Goal: Information Seeking & Learning: Learn about a topic

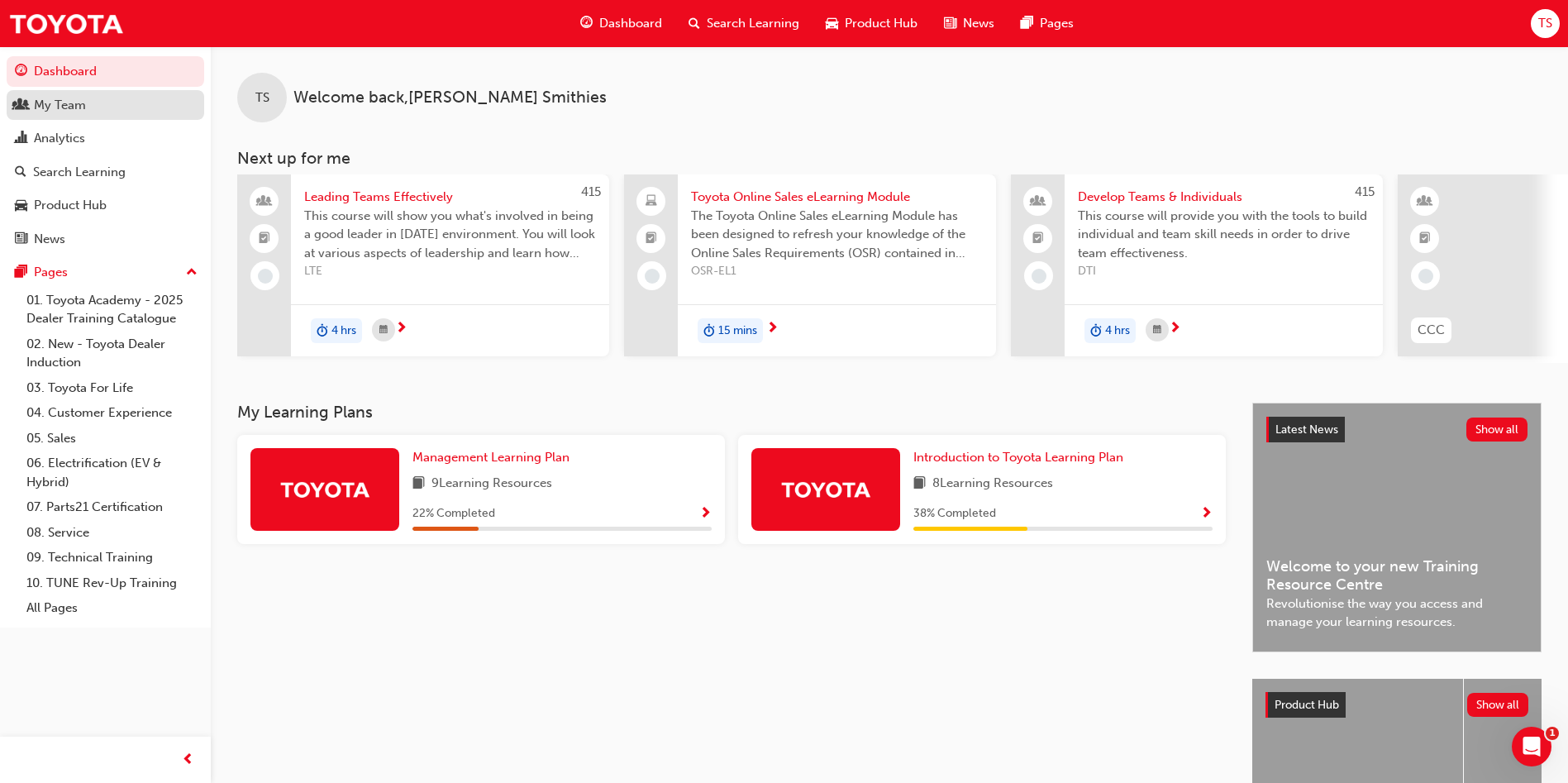
click at [111, 106] on div "My Team" at bounding box center [105, 105] width 181 height 21
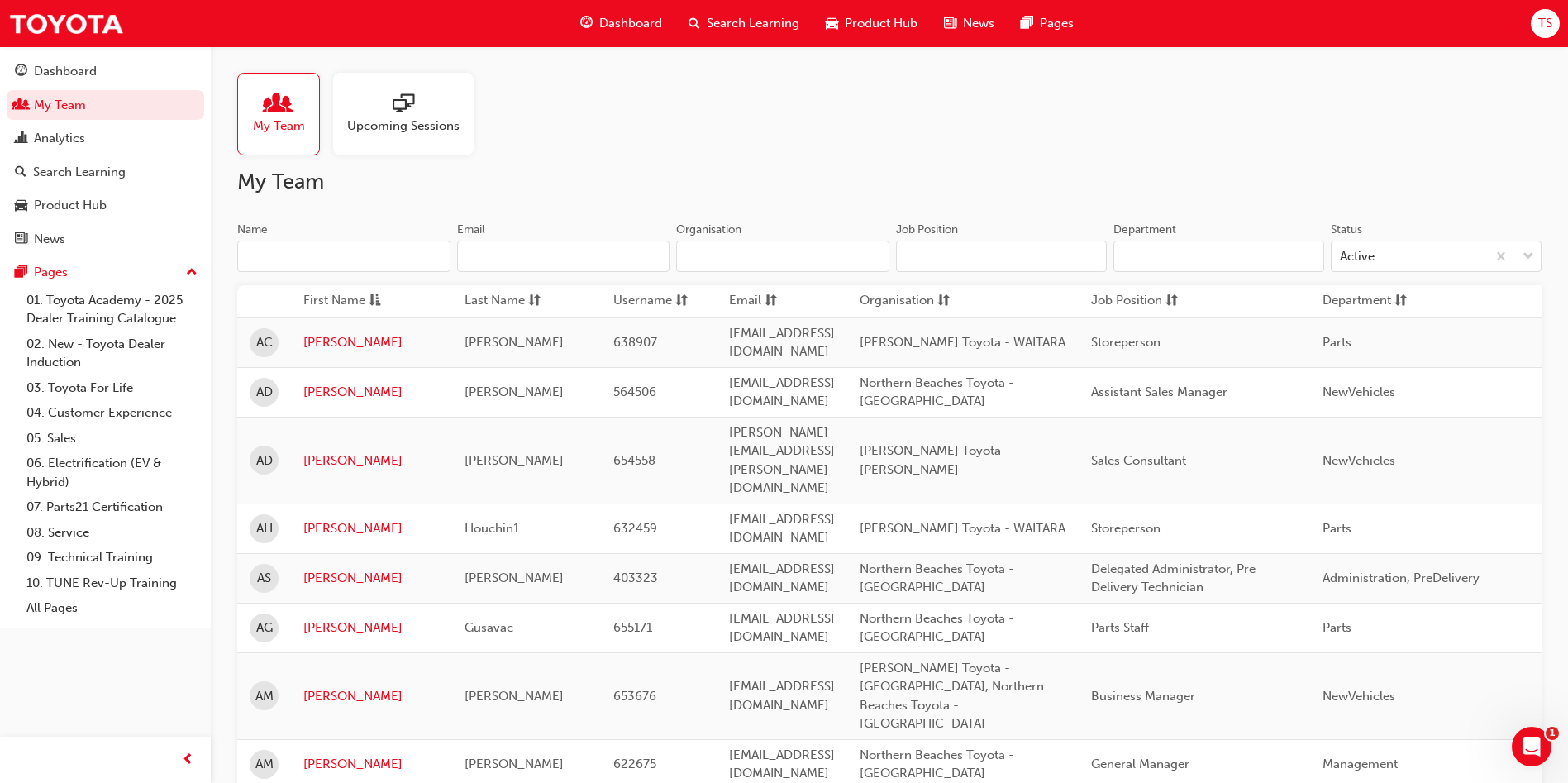
click at [395, 258] on input "Name" at bounding box center [344, 257] width 213 height 32
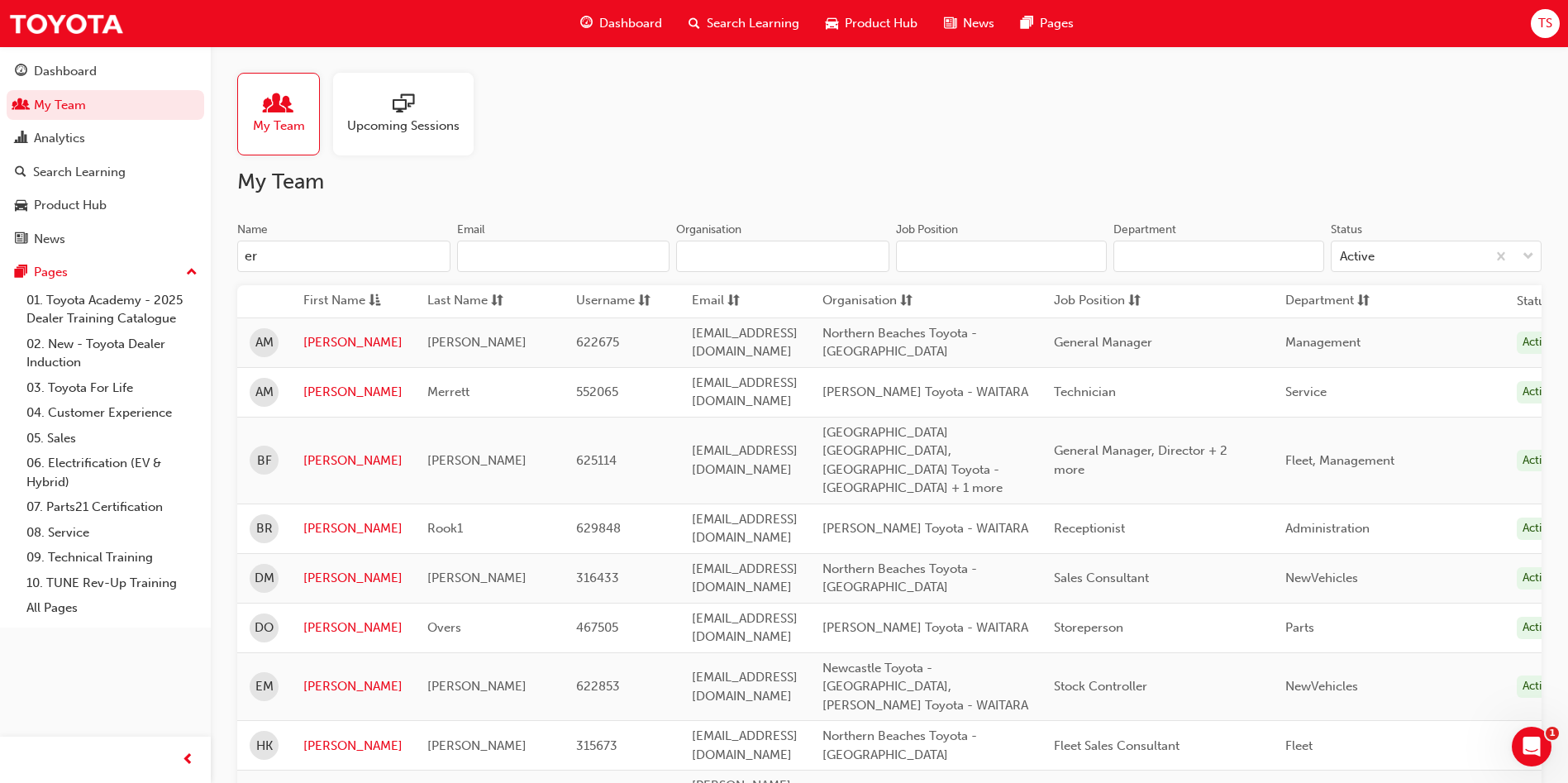
drag, startPoint x: 270, startPoint y: 252, endPoint x: 224, endPoint y: 230, distance: 51.0
click at [224, 244] on div "My Team Upcoming Sessions My Team Name er Email Organisation Job Position Depar…" at bounding box center [889, 757] width 1358 height 1422
type input "e"
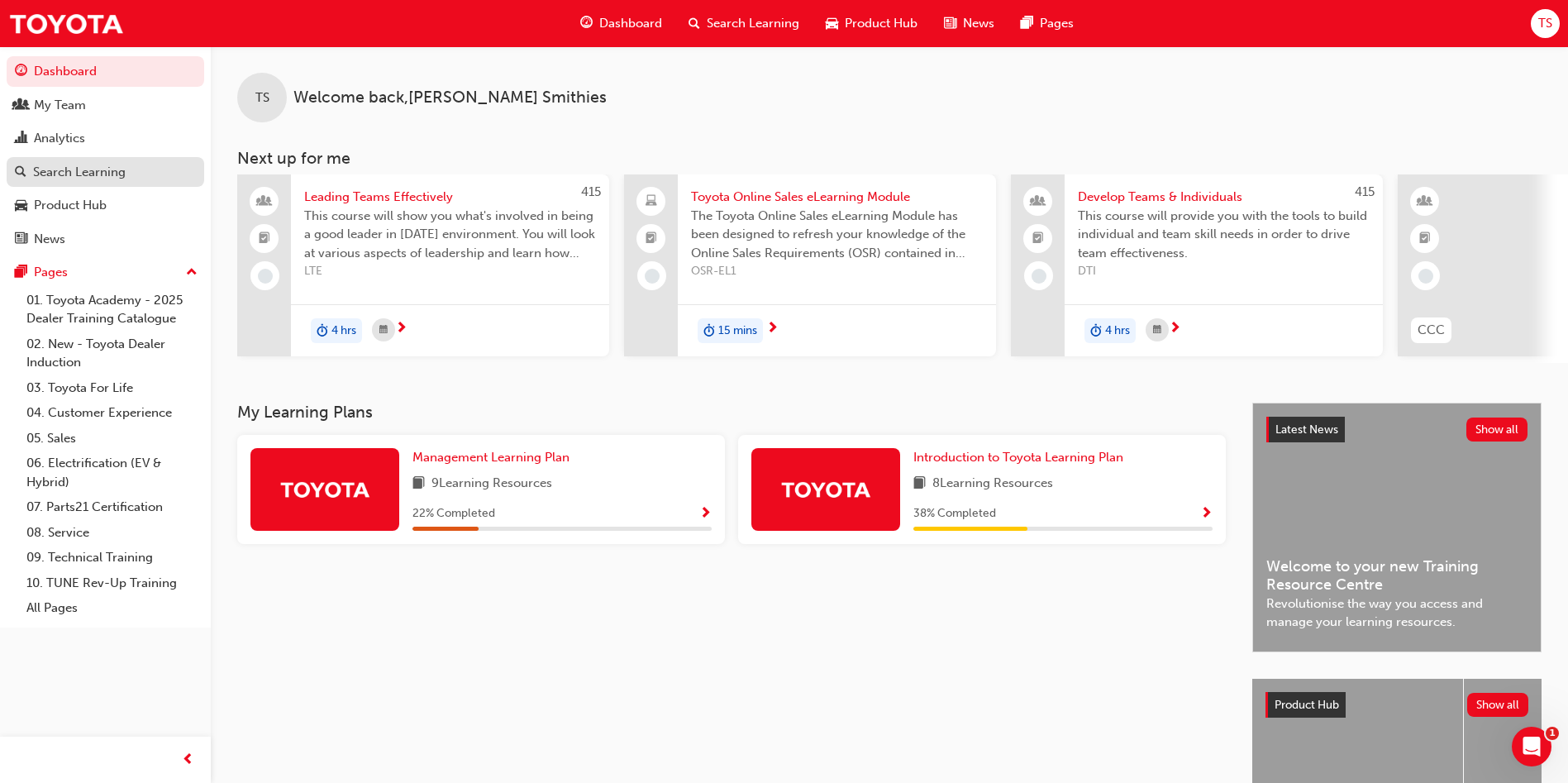
click at [130, 174] on div "Search Learning" at bounding box center [105, 172] width 181 height 21
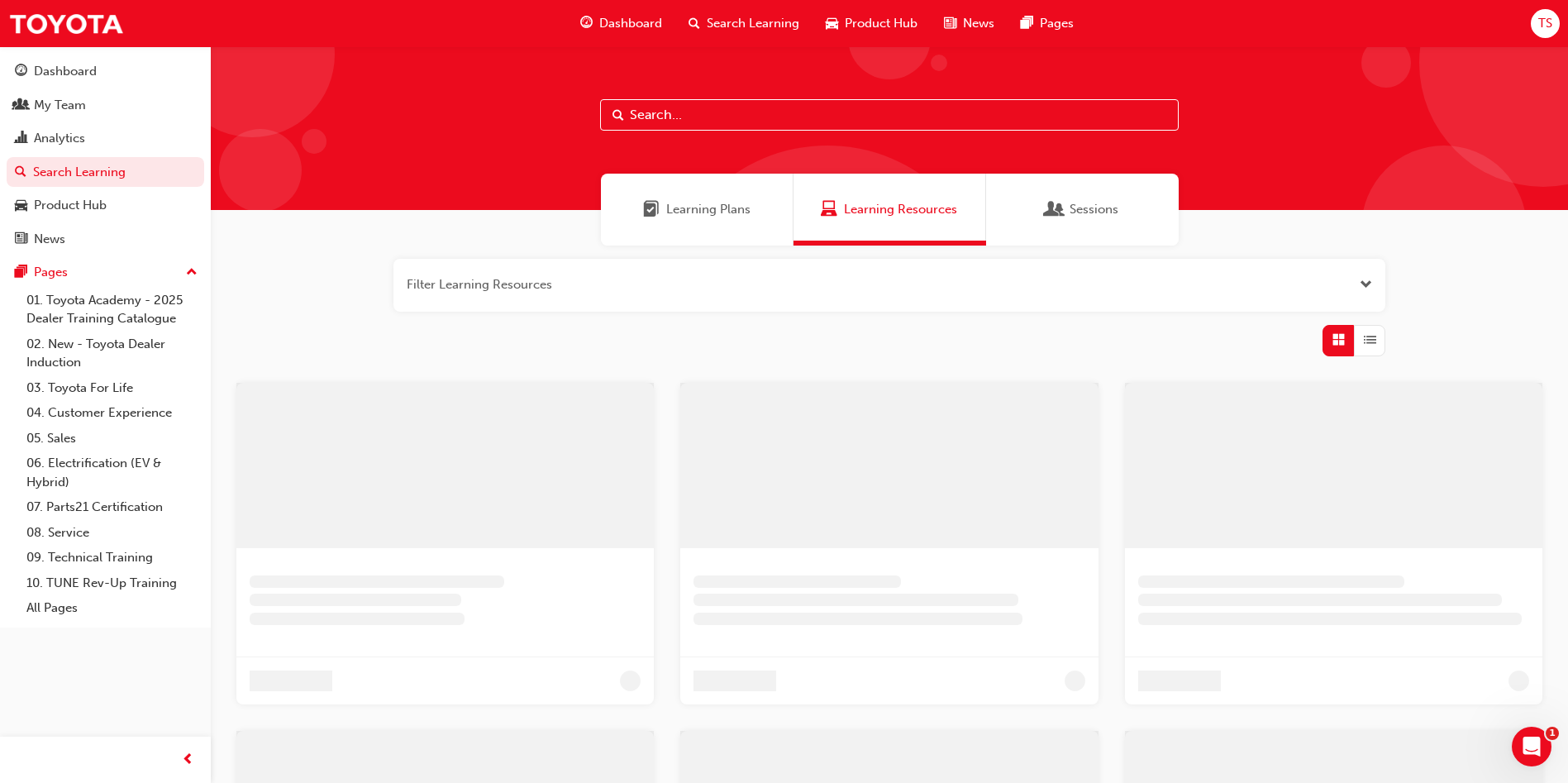
click at [707, 105] on input "text" at bounding box center [889, 115] width 579 height 32
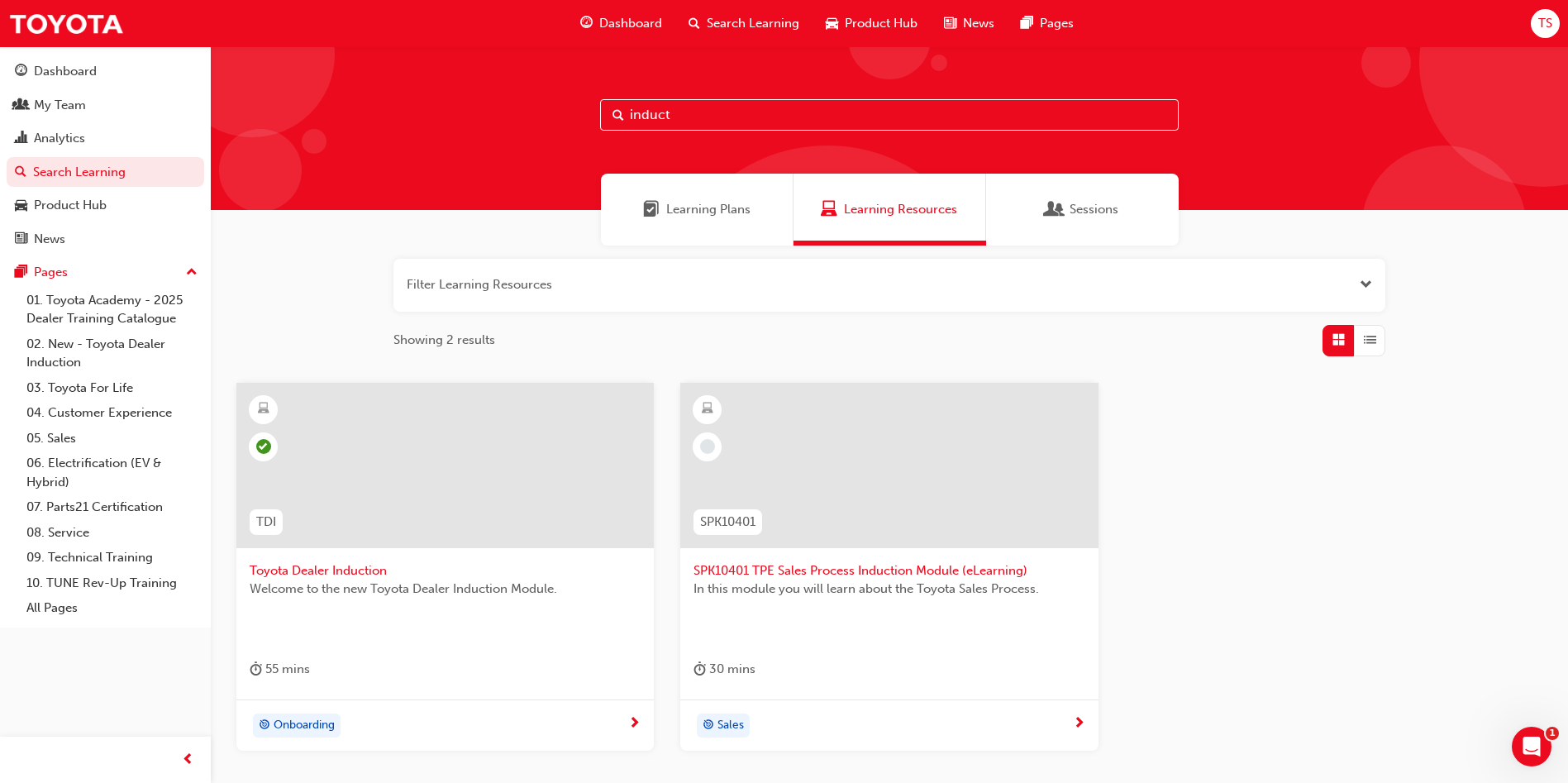
type input "induct"
click at [341, 570] on span "Toyota Dealer Induction" at bounding box center [445, 570] width 391 height 19
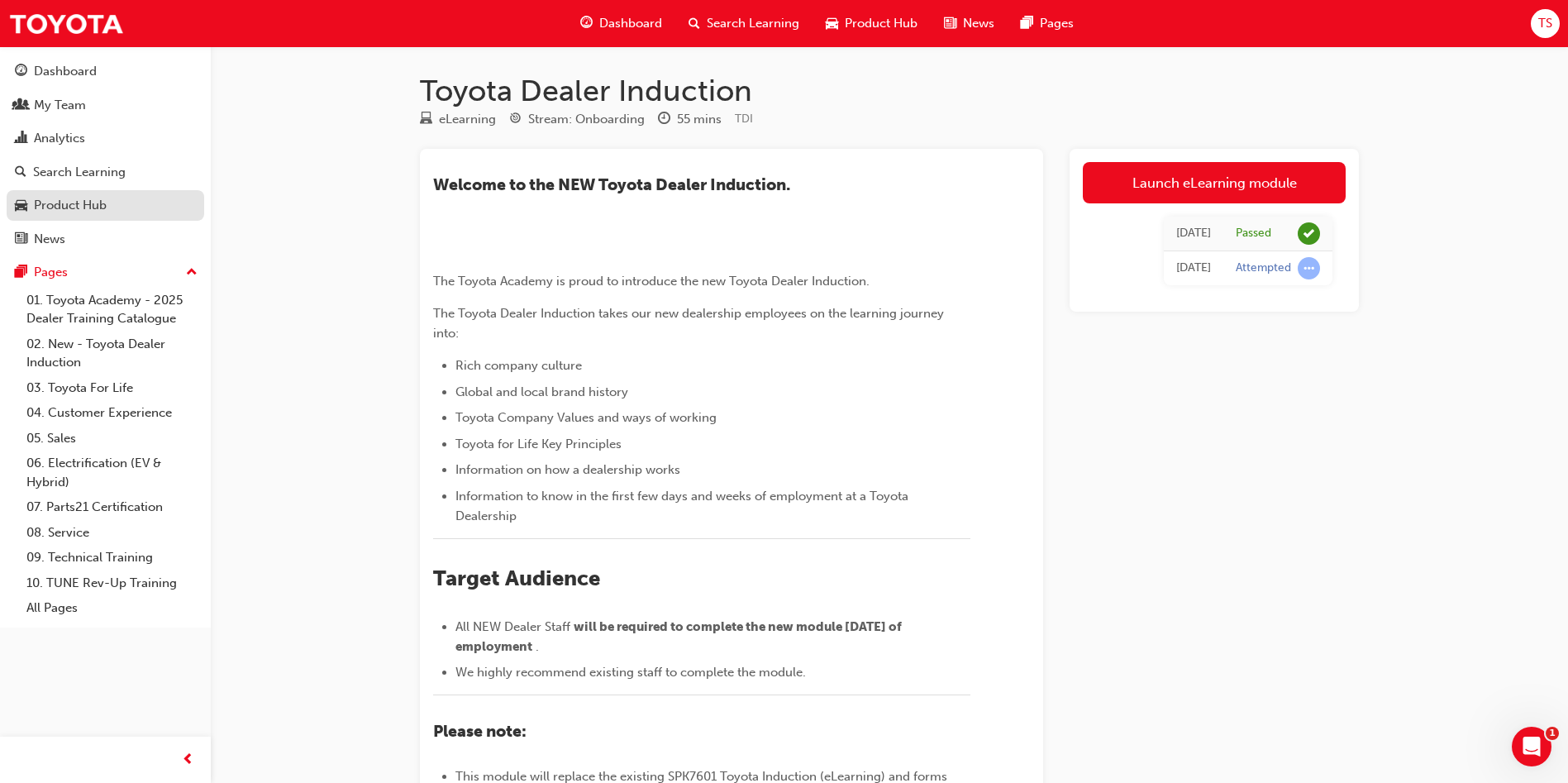
click at [65, 205] on div "Product Hub" at bounding box center [71, 205] width 73 height 19
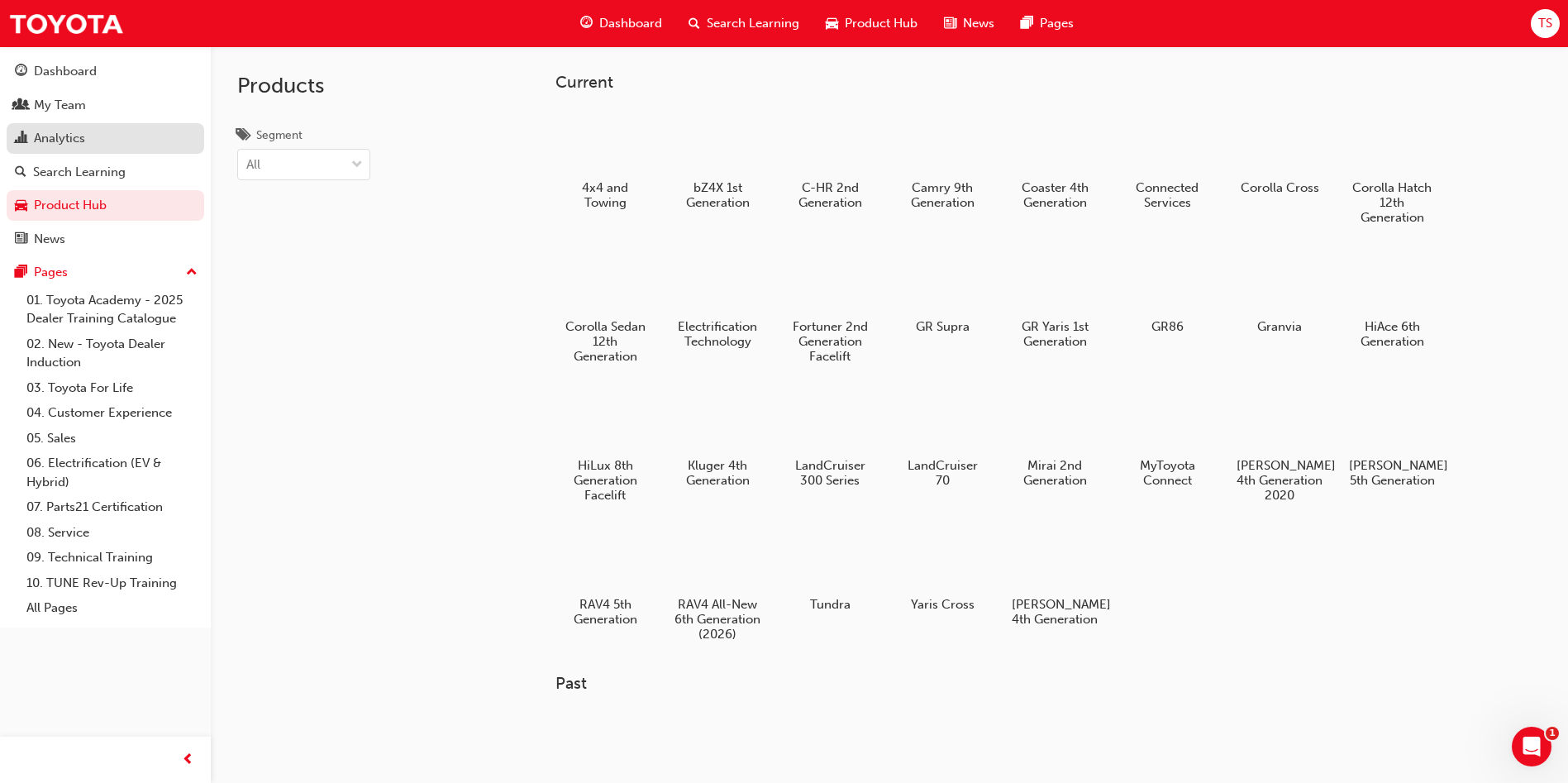
click at [94, 136] on div "Analytics" at bounding box center [105, 138] width 181 height 21
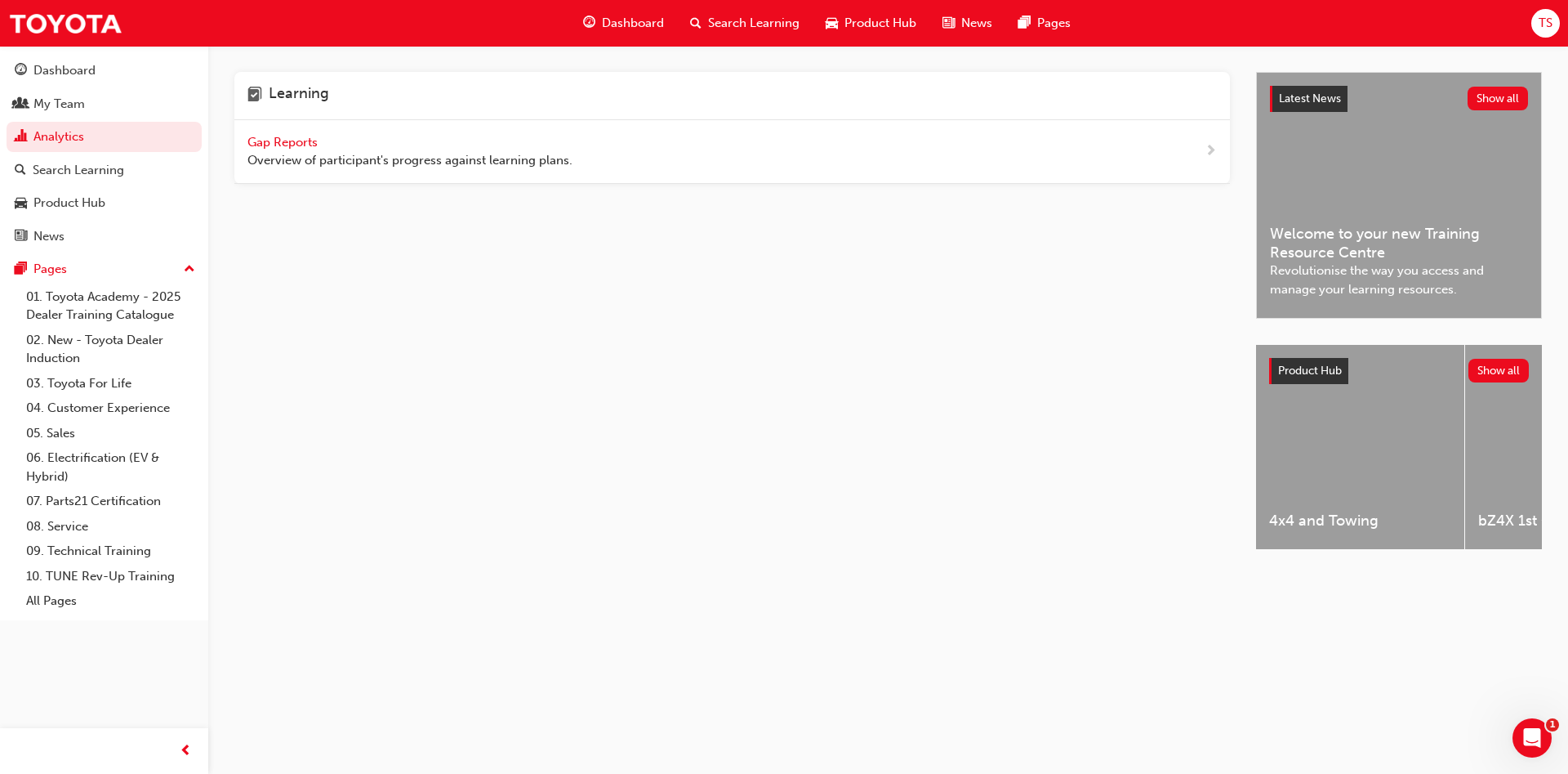
click at [279, 139] on span "Gap Reports" at bounding box center [285, 142] width 74 height 15
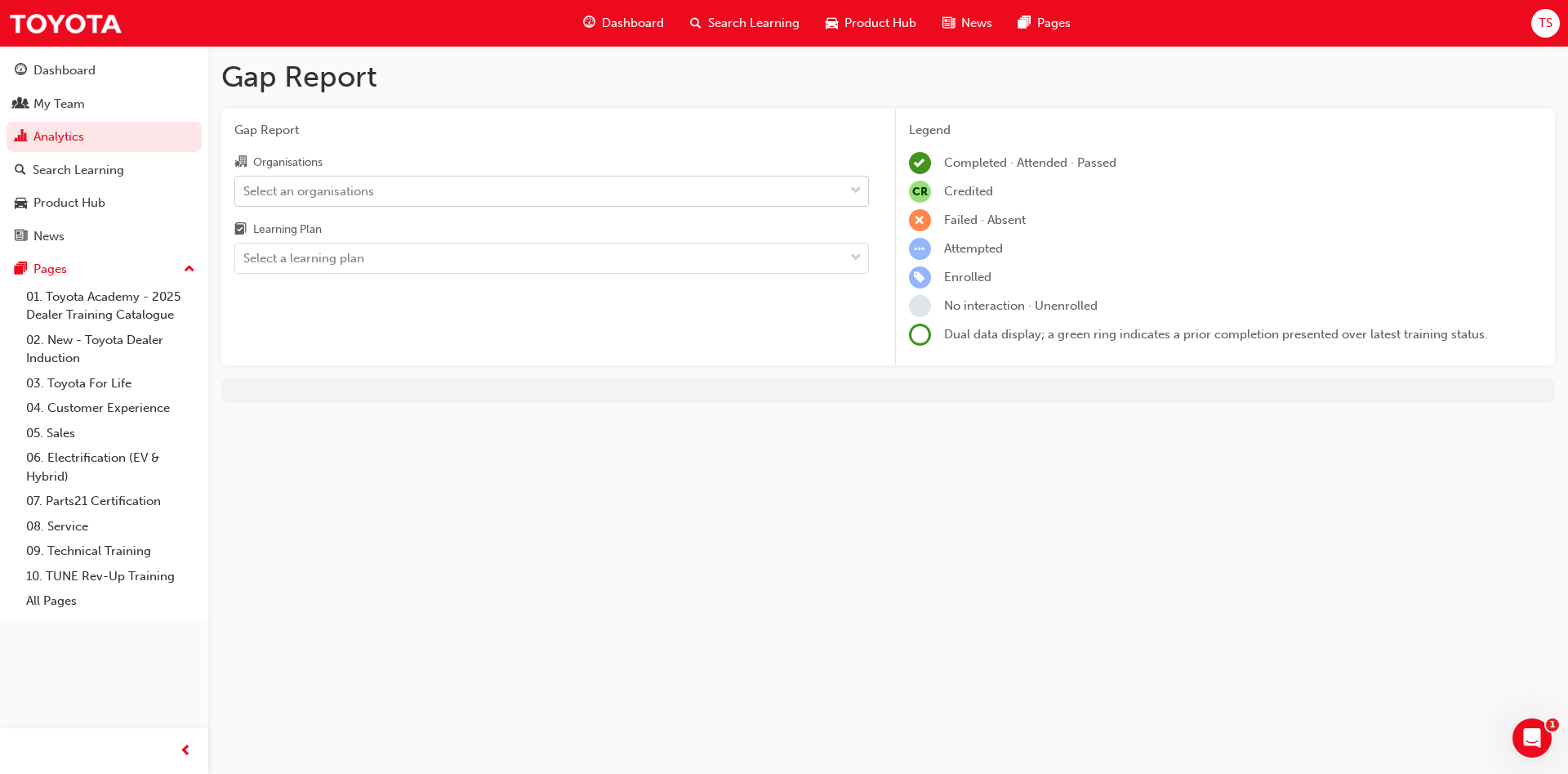
click at [442, 182] on div "Select an organisations" at bounding box center [540, 190] width 609 height 29
click at [245, 183] on input "Organisations Select an organisations" at bounding box center [245, 190] width 2 height 14
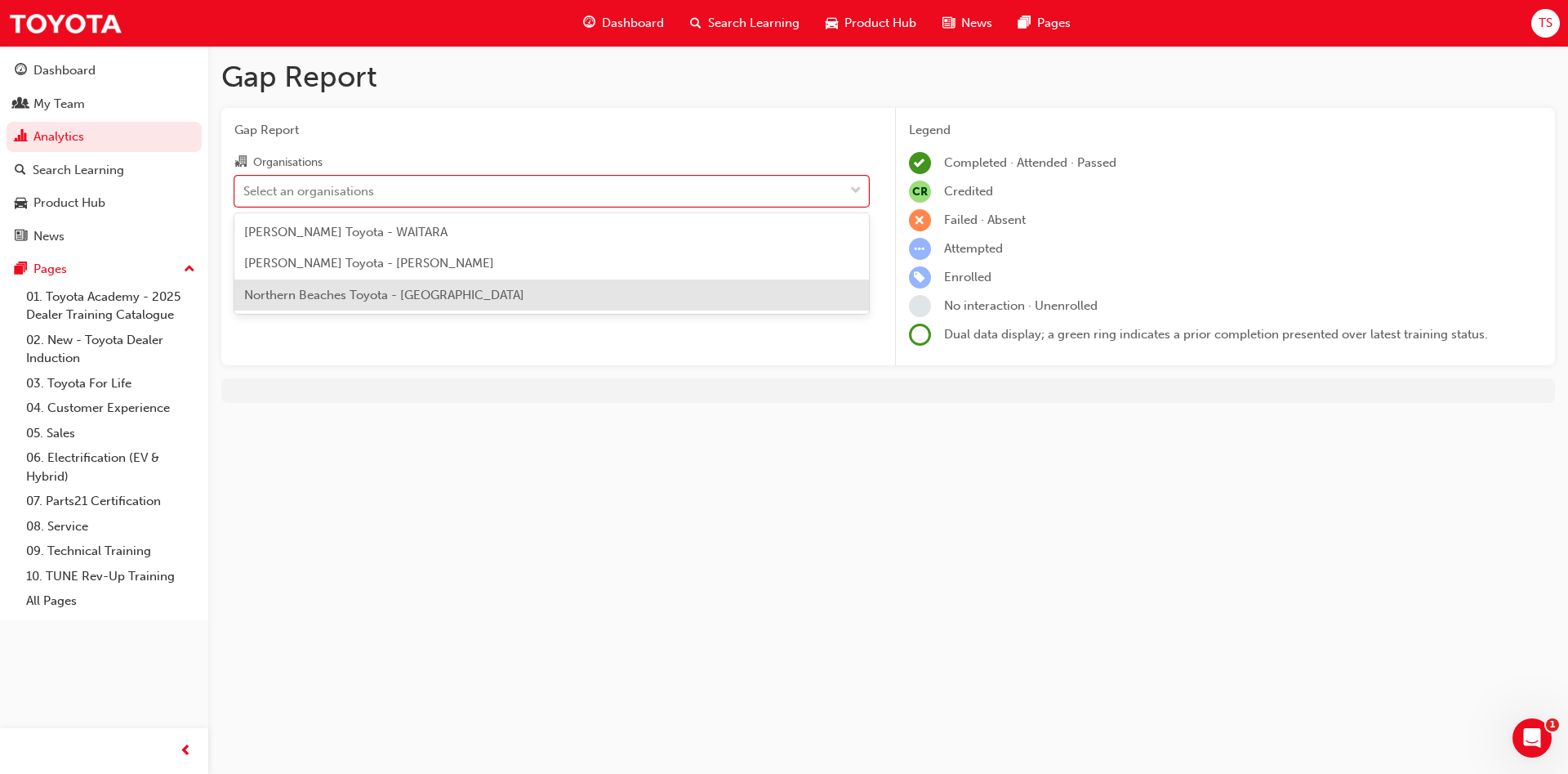
click at [414, 290] on span "Northern Beaches Toyota - [GEOGRAPHIC_DATA]" at bounding box center [384, 295] width 280 height 15
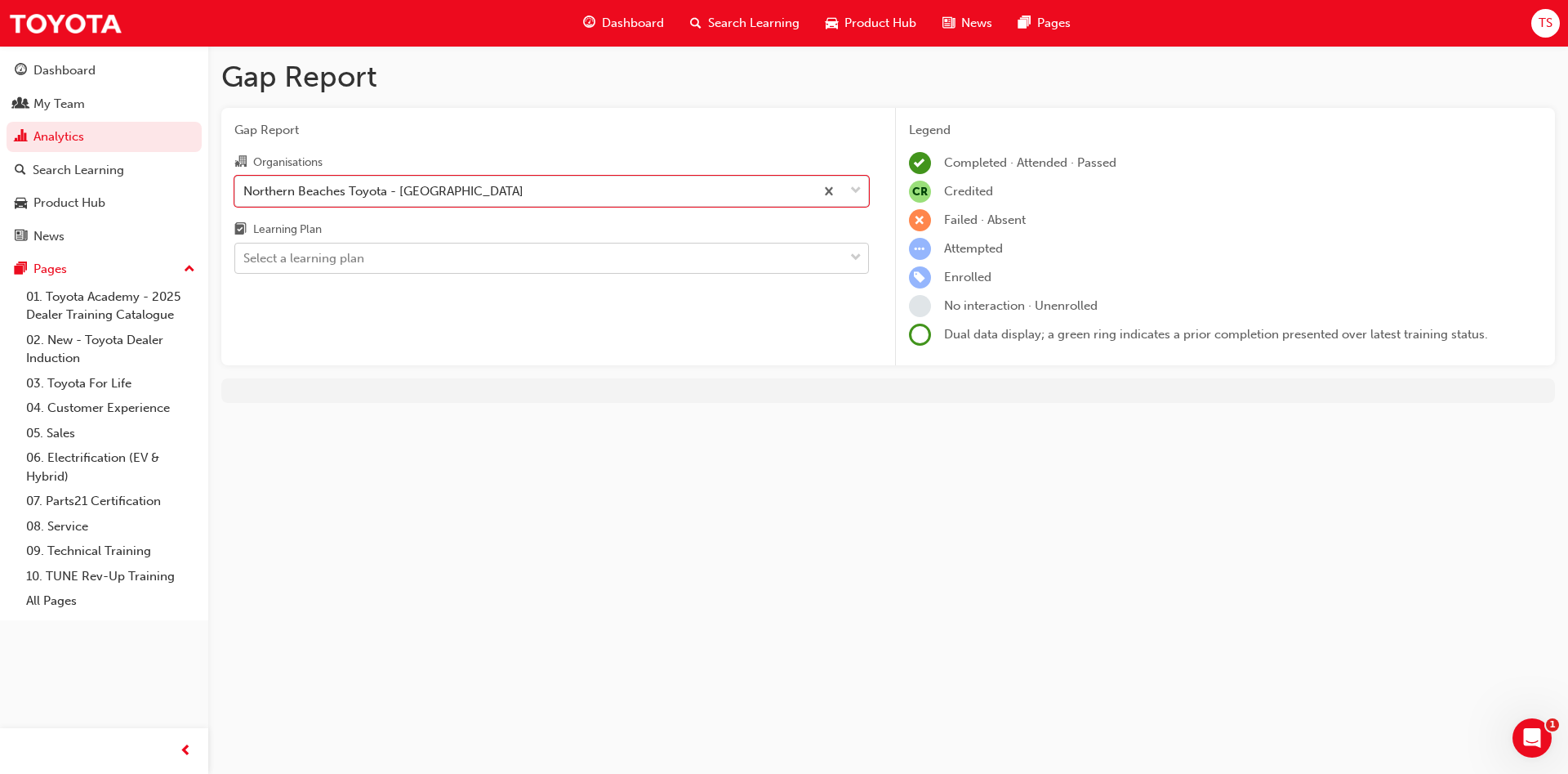
click at [415, 248] on div "Select a learning plan" at bounding box center [540, 259] width 609 height 29
click at [245, 251] on input "Learning Plan Select a learning plan" at bounding box center [245, 258] width 2 height 14
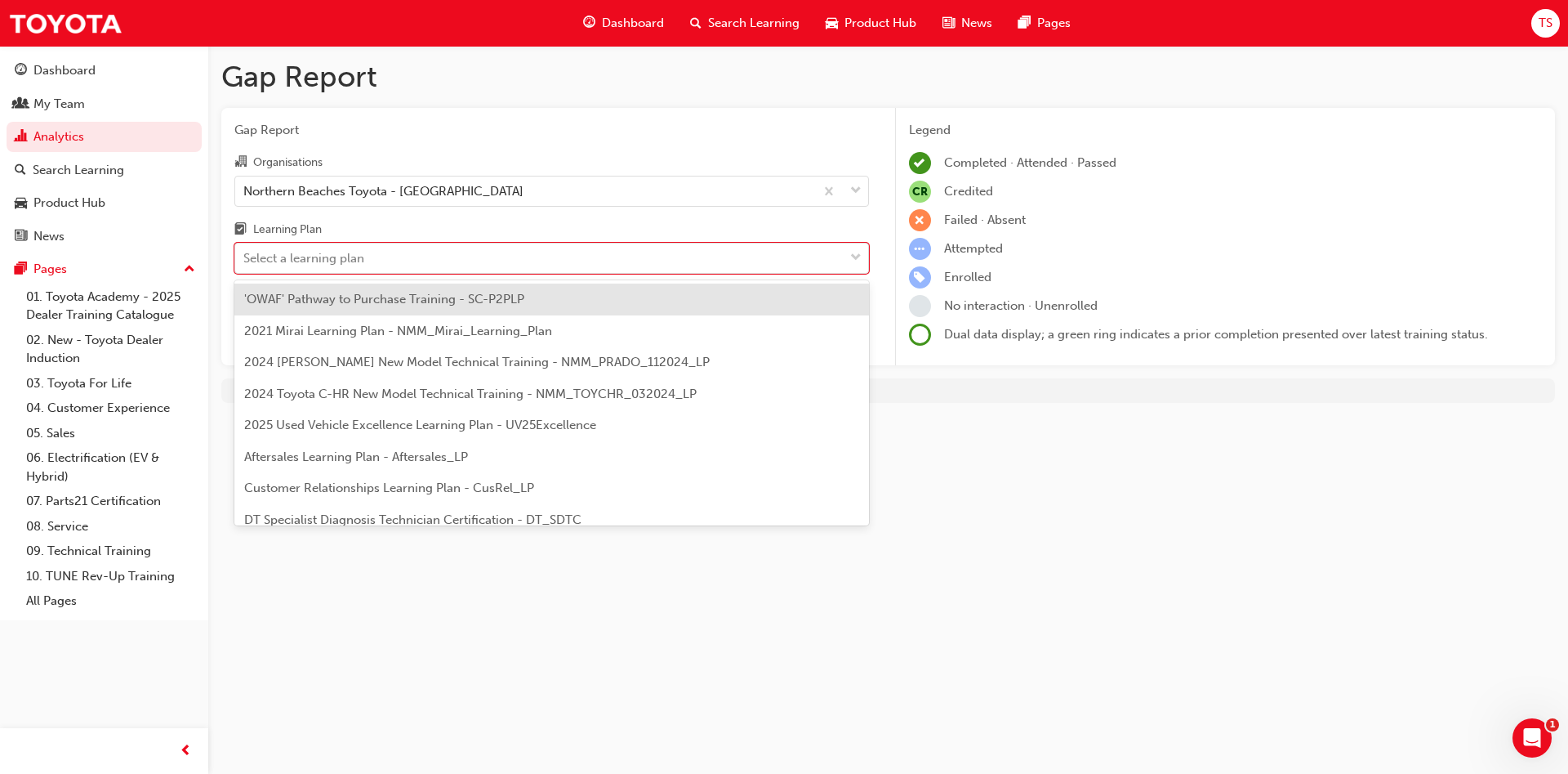
click at [405, 299] on span "'OWAF' Pathway to Purchase Training - SC-P2PLP" at bounding box center [384, 299] width 280 height 15
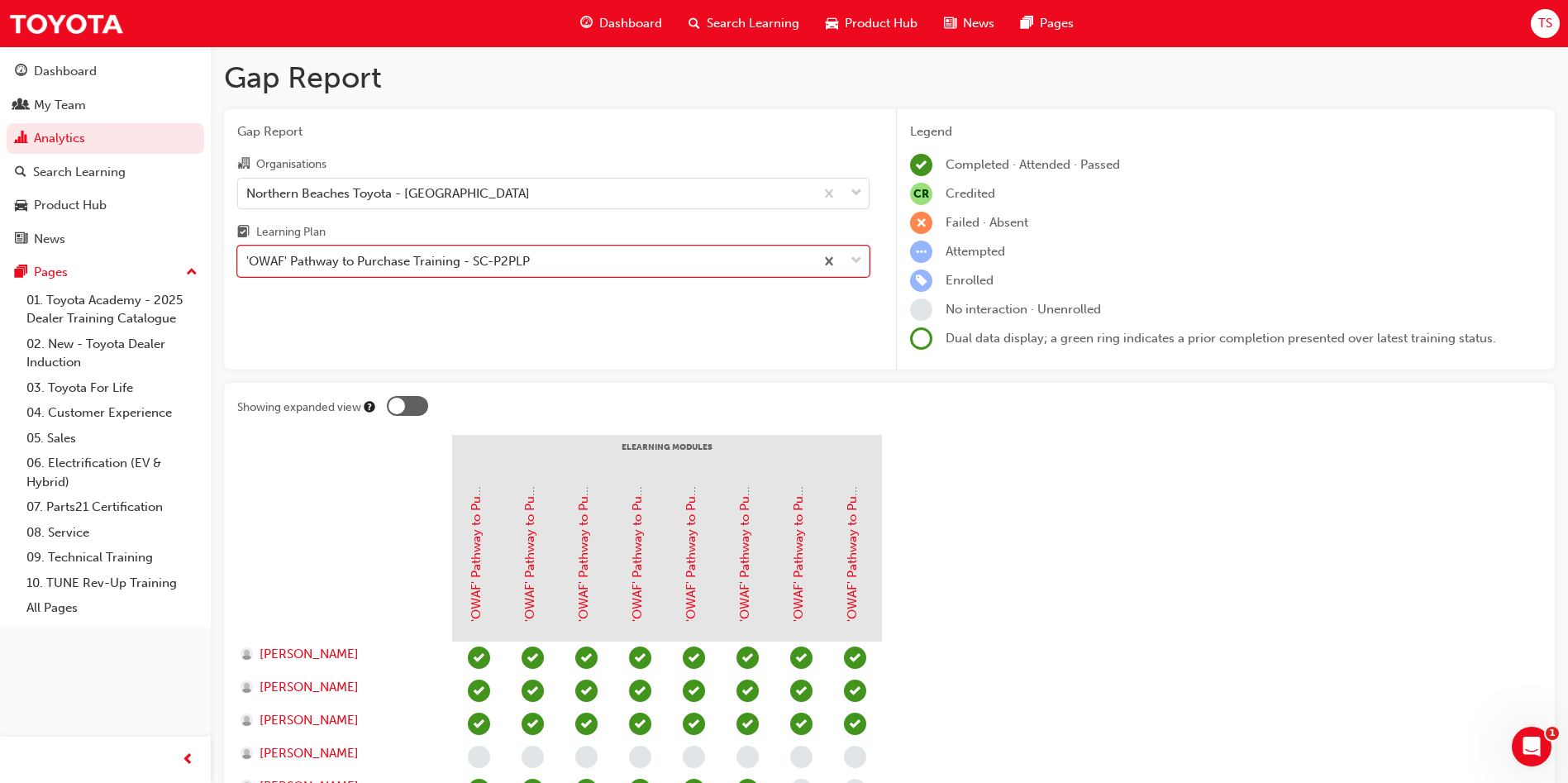
click at [406, 260] on div "'OWAF' Pathway to Purchase Training - SC-P2PLP" at bounding box center [388, 262] width 283 height 19
click at [248, 260] on input "Learning Plan option 'OWAF' Pathway to Purchase Training - SC-P2PLP, selected. …" at bounding box center [247, 261] width 2 height 14
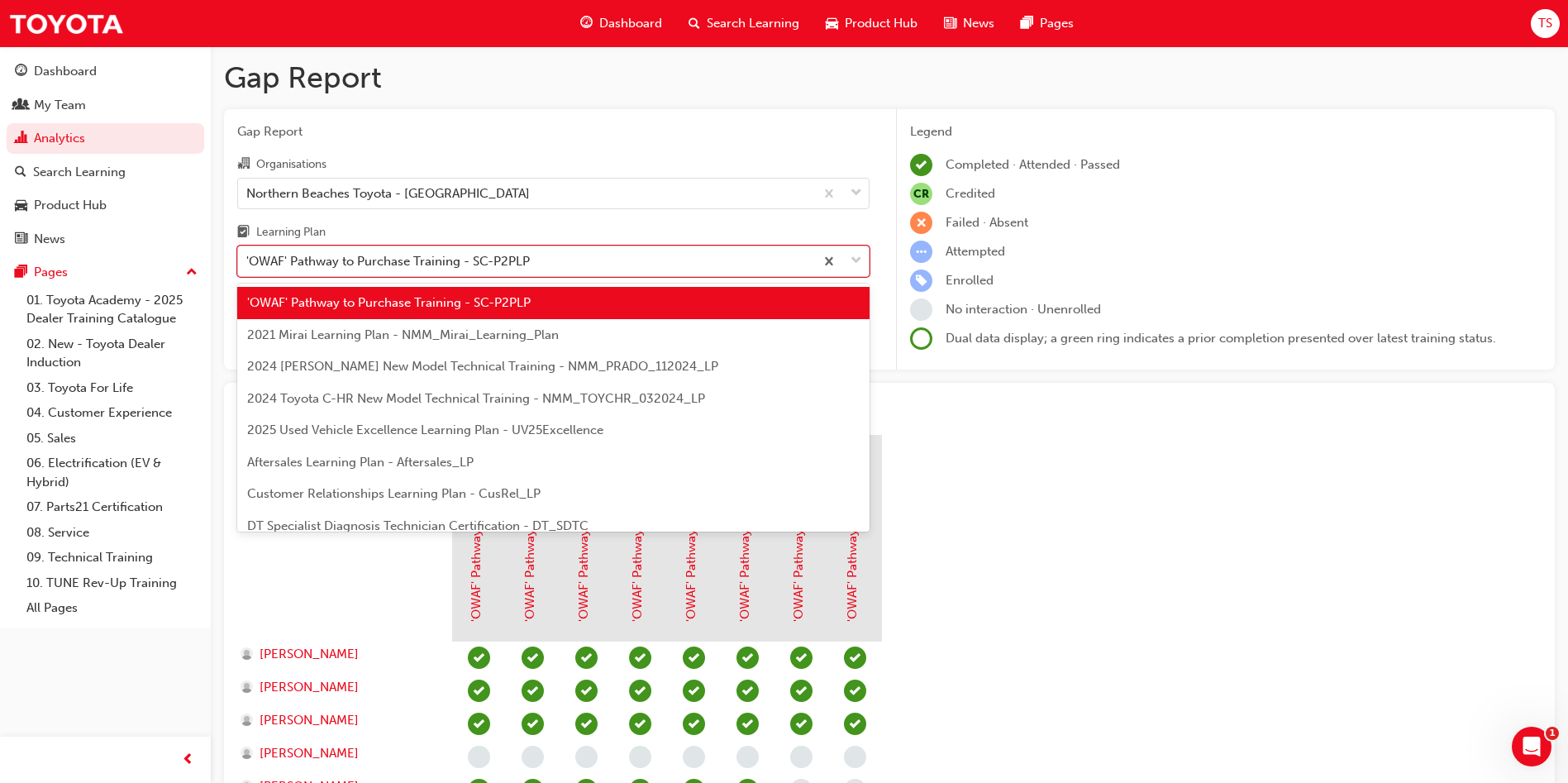
click at [386, 272] on div "'OWAF' Pathway to Purchase Training - SC-P2PLP" at bounding box center [527, 262] width 576 height 29
click at [248, 268] on input "Learning Plan option 'OWAF' Pathway to Purchase Training - SC-P2PLP, selected. …" at bounding box center [247, 261] width 2 height 14
click at [430, 269] on div "'OWAF' Pathway to Purchase Training - SC-P2PLP" at bounding box center [388, 262] width 283 height 19
click at [248, 268] on input "Learning Plan option 'OWAF' Pathway to Purchase Training - SC-P2PLP, selected. …" at bounding box center [247, 261] width 2 height 14
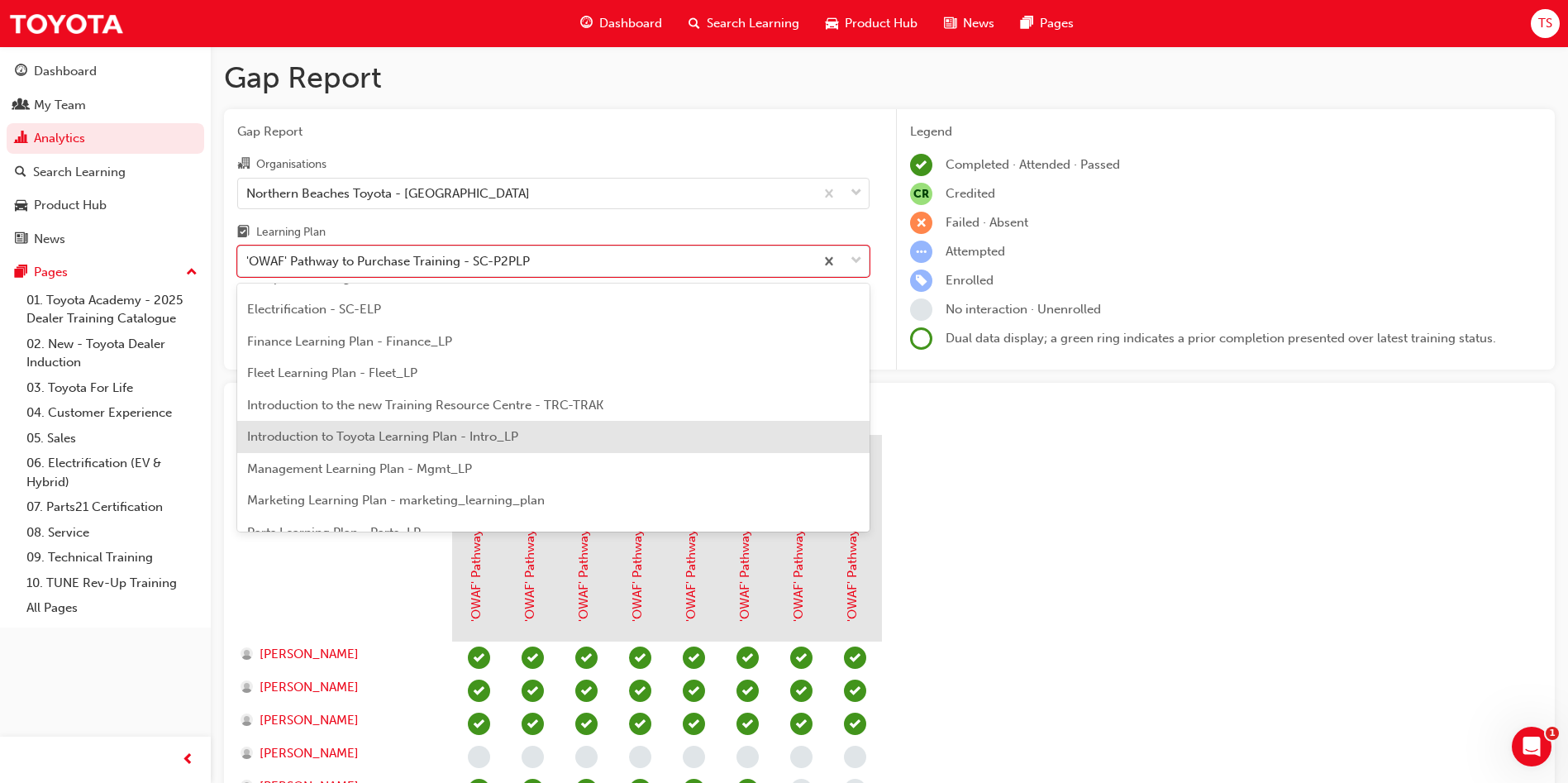
scroll to position [372, 0]
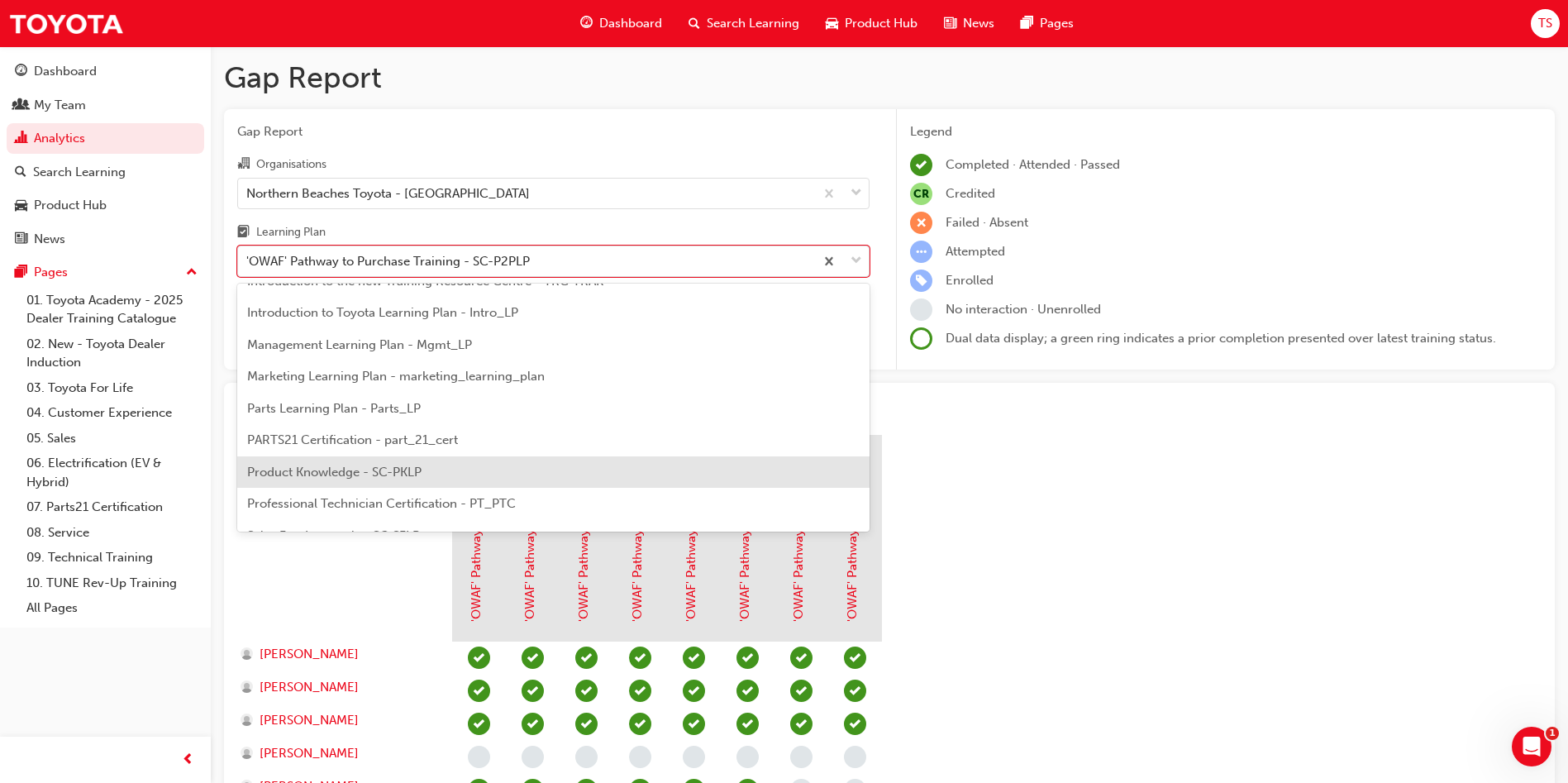
click at [380, 474] on span "Product Knowledge - SC-PKLP" at bounding box center [335, 472] width 174 height 15
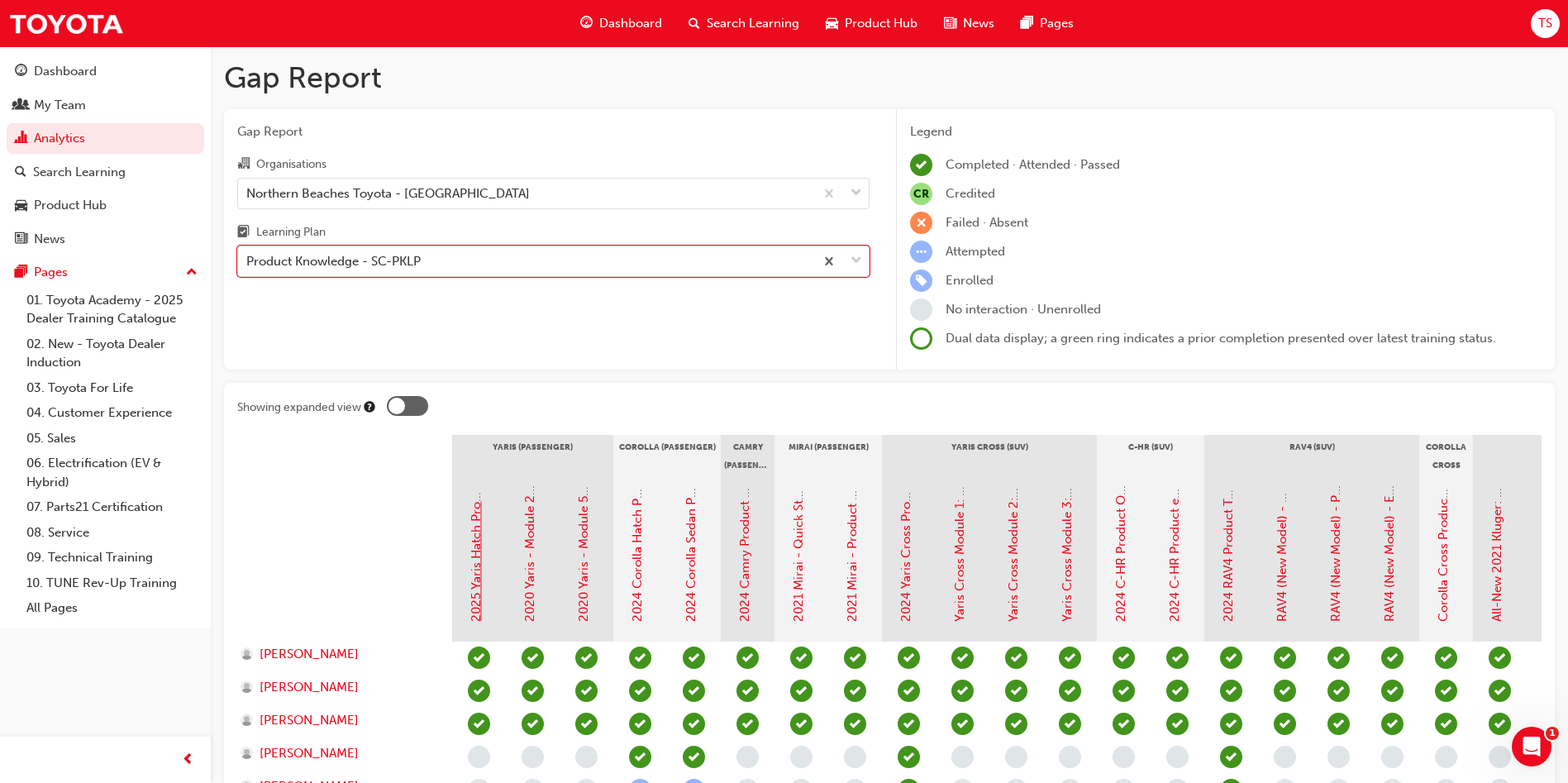
click at [475, 574] on link "2025 Yaris Hatch Product Training" at bounding box center [476, 524] width 15 height 196
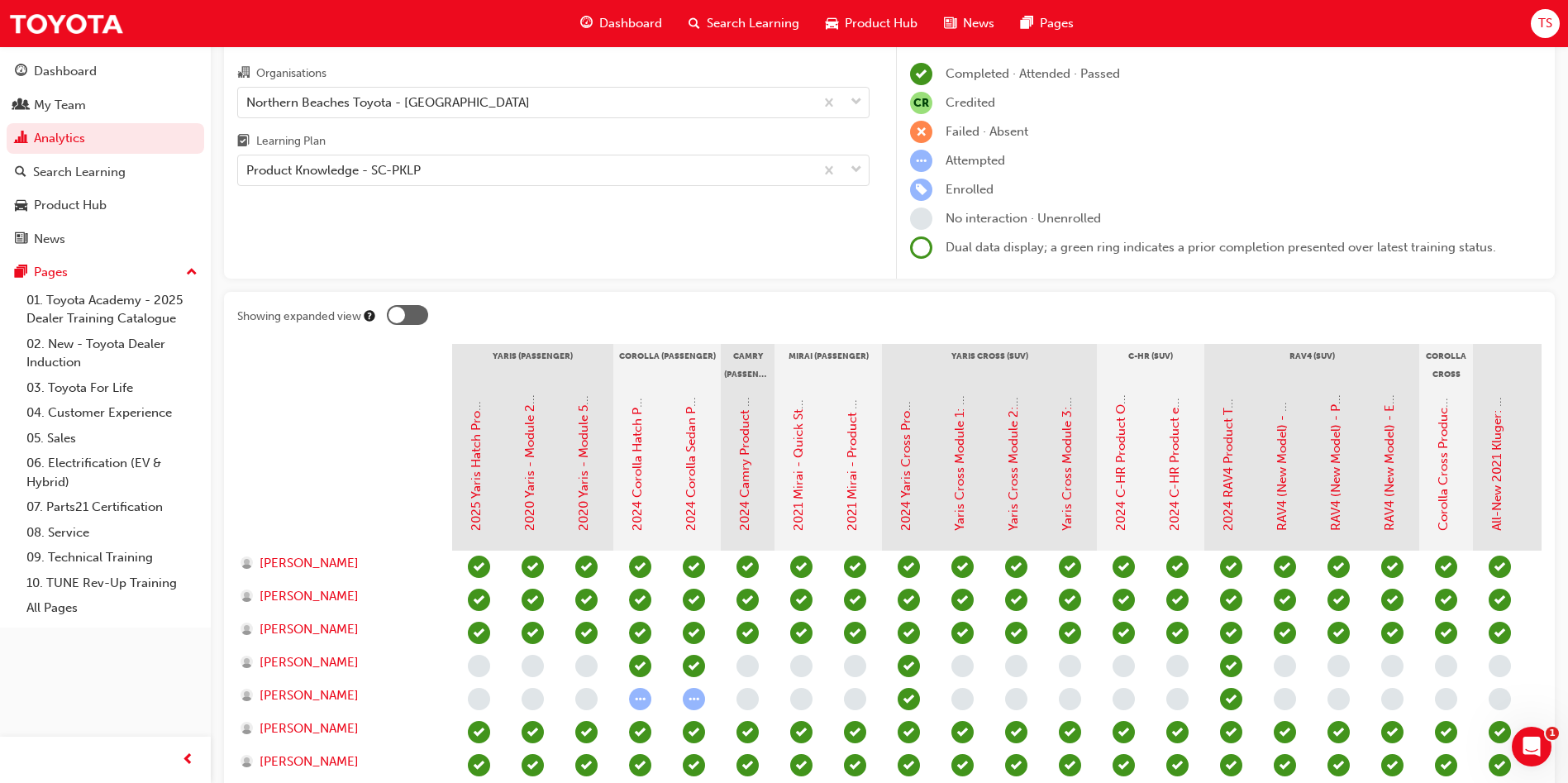
scroll to position [124, 0]
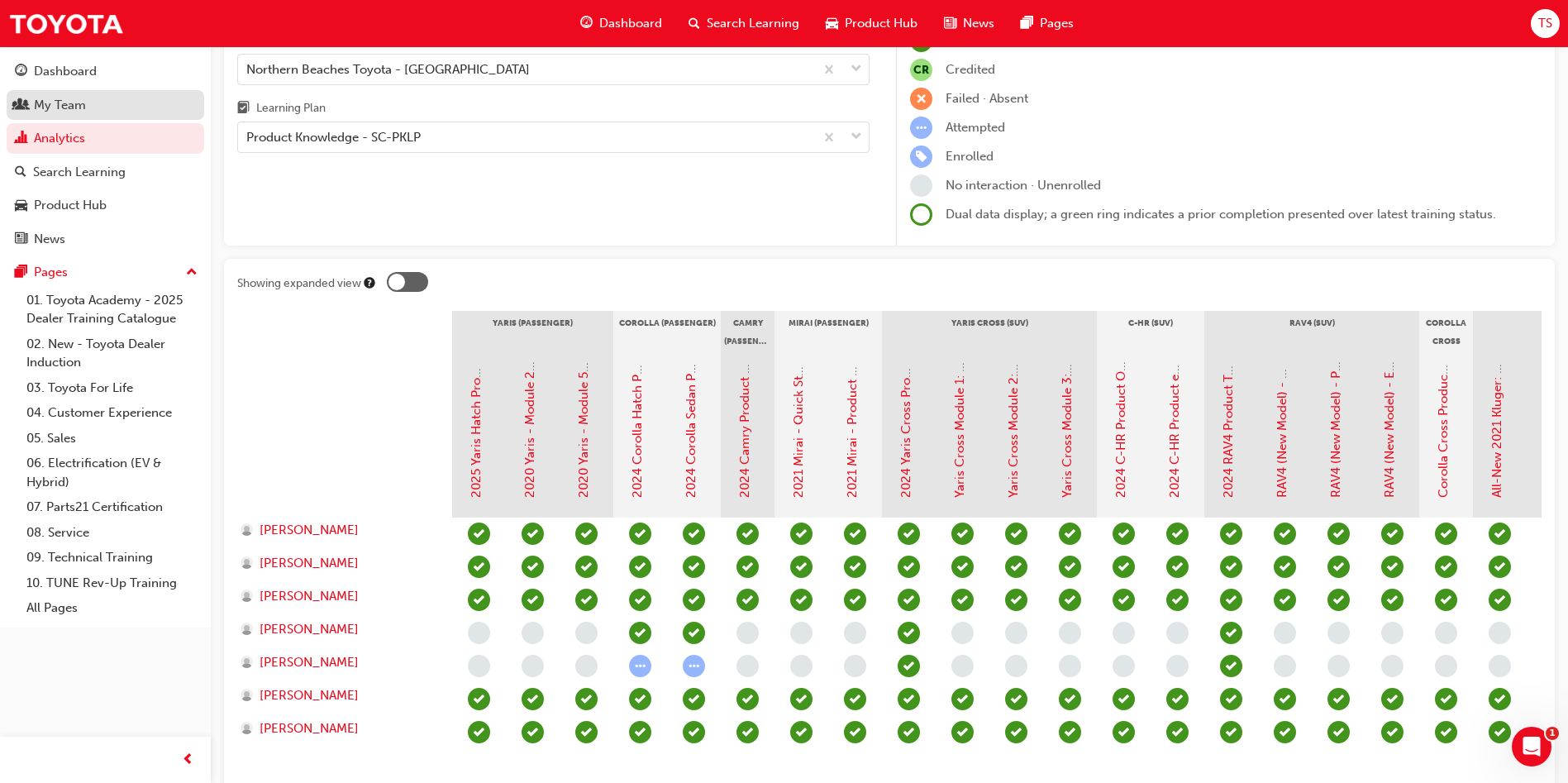
click at [110, 92] on link "My Team" at bounding box center [105, 105] width 198 height 31
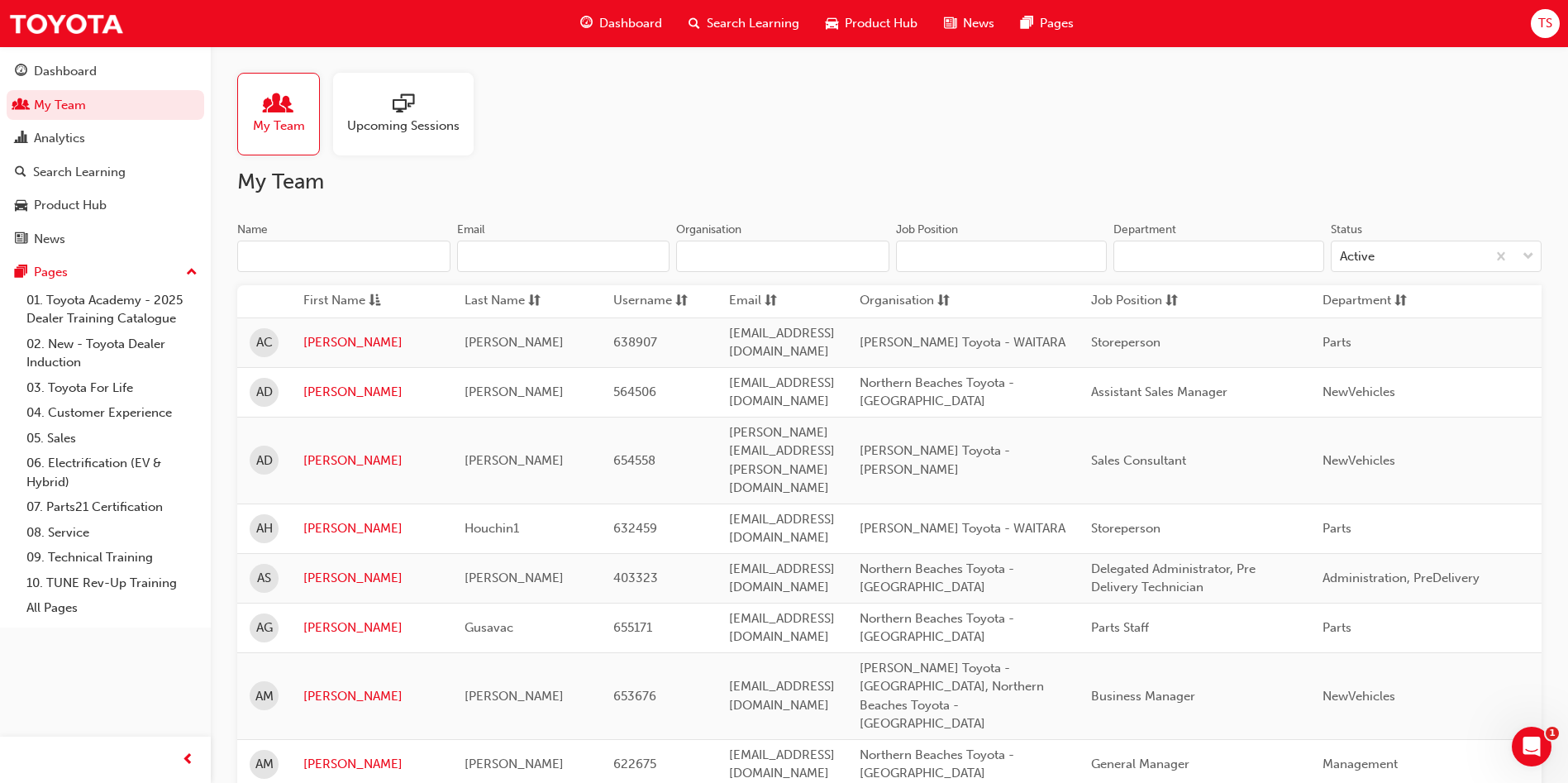
click at [411, 247] on input "Name" at bounding box center [344, 257] width 213 height 32
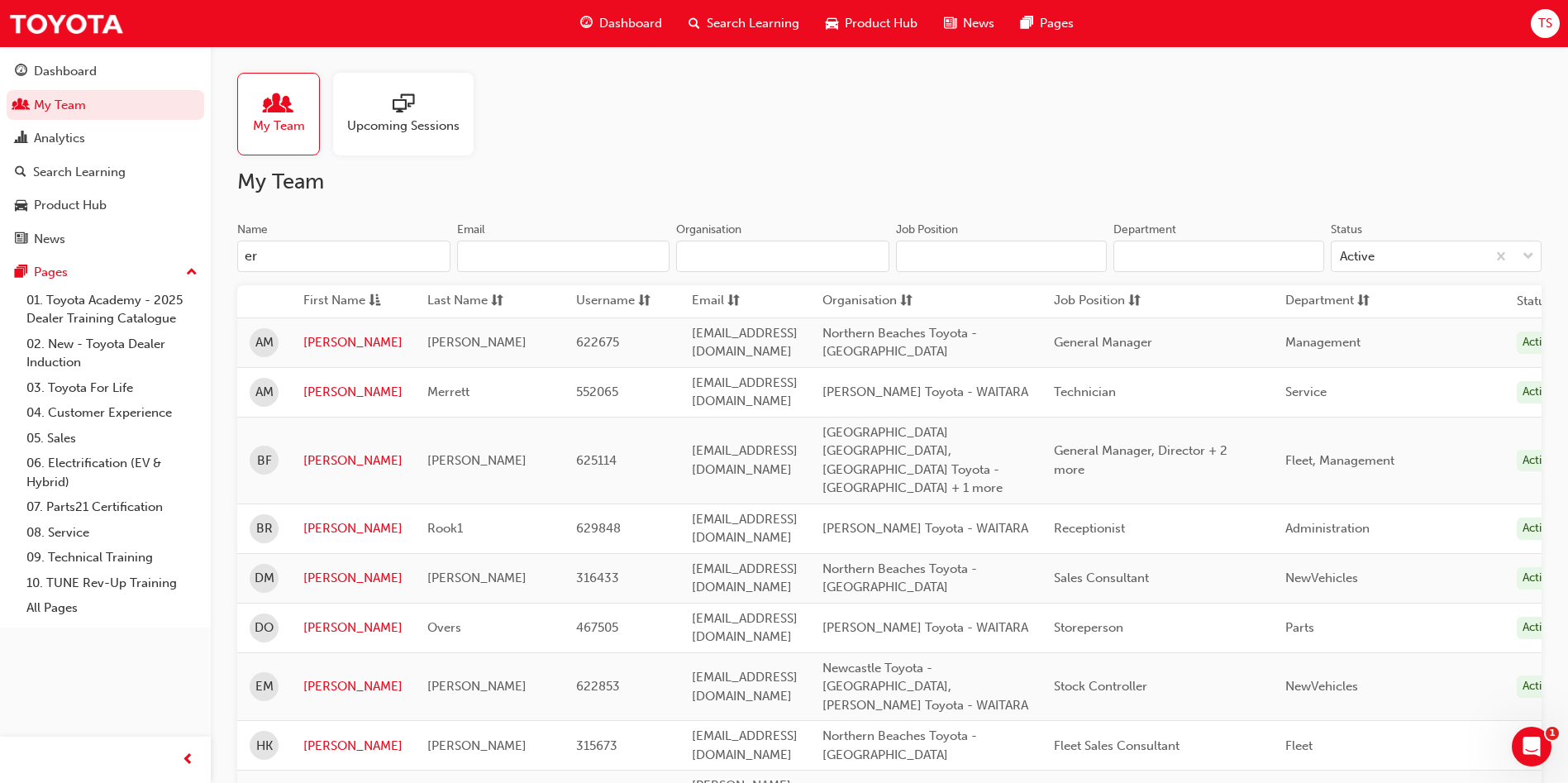
type input "e"
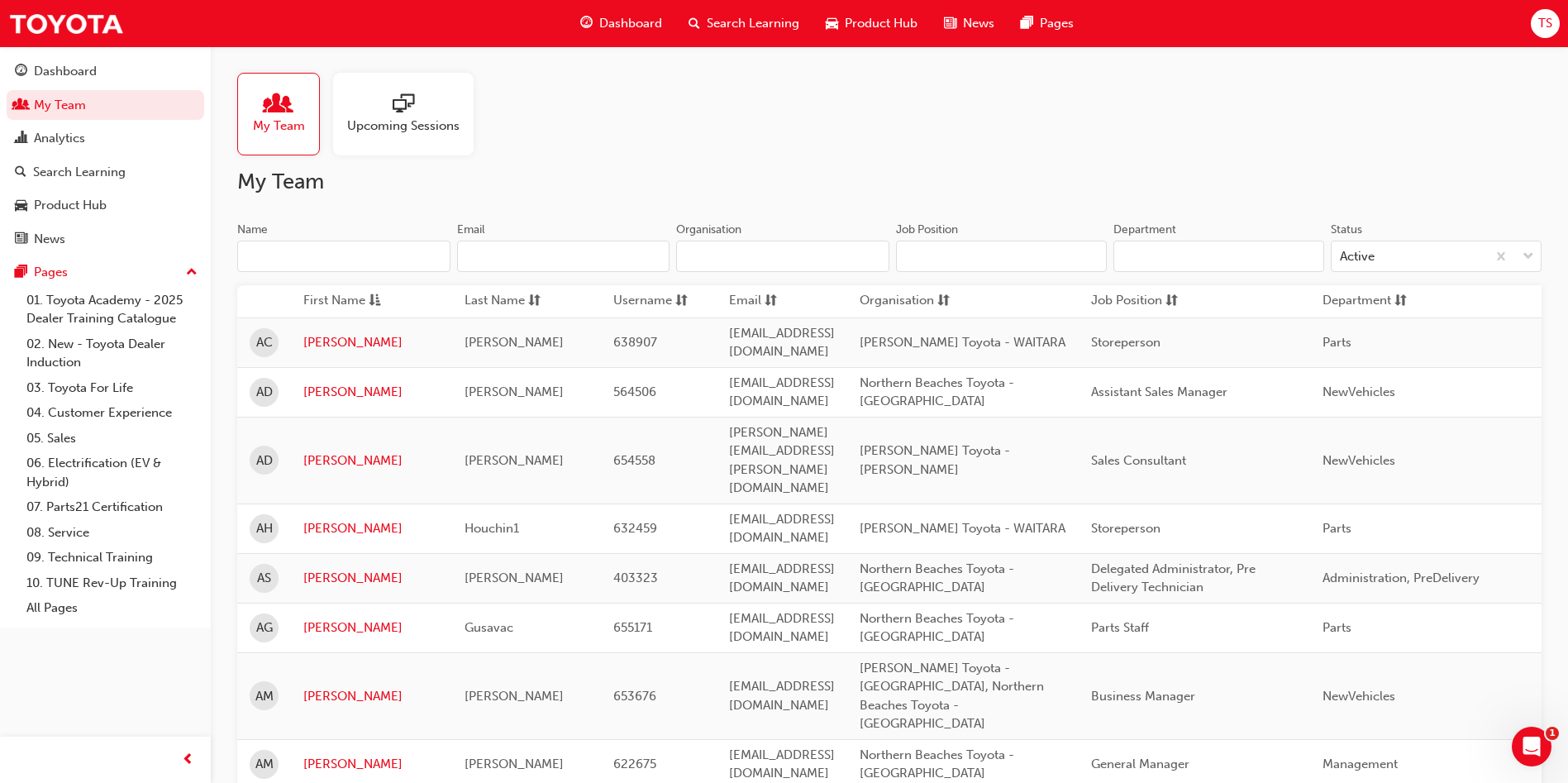
click at [622, 174] on h2 "My Team" at bounding box center [889, 182] width 1305 height 27
